Goal: Information Seeking & Learning: Understand process/instructions

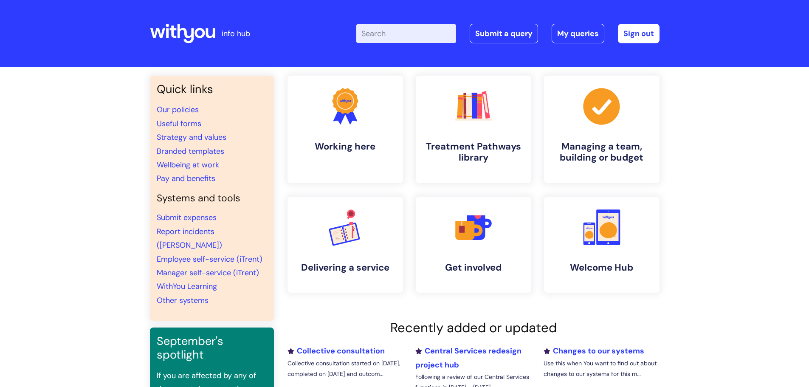
click at [417, 37] on input "Enter your search term here..." at bounding box center [406, 33] width 100 height 19
type input "psychological"
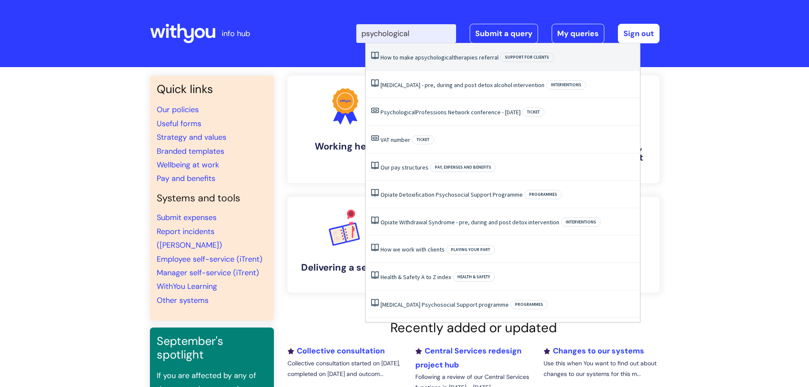
click at [425, 61] on li "How to make a psychological therapies referral Support for clients" at bounding box center [503, 57] width 274 height 28
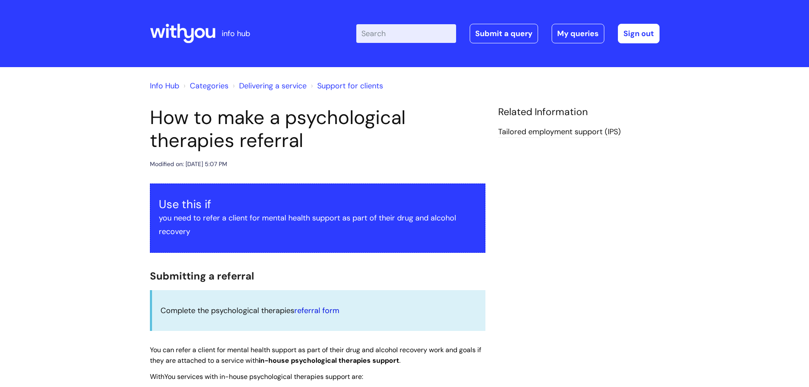
click at [335, 311] on link "referral form" at bounding box center [316, 310] width 45 height 10
